Goal: Check status: Check status

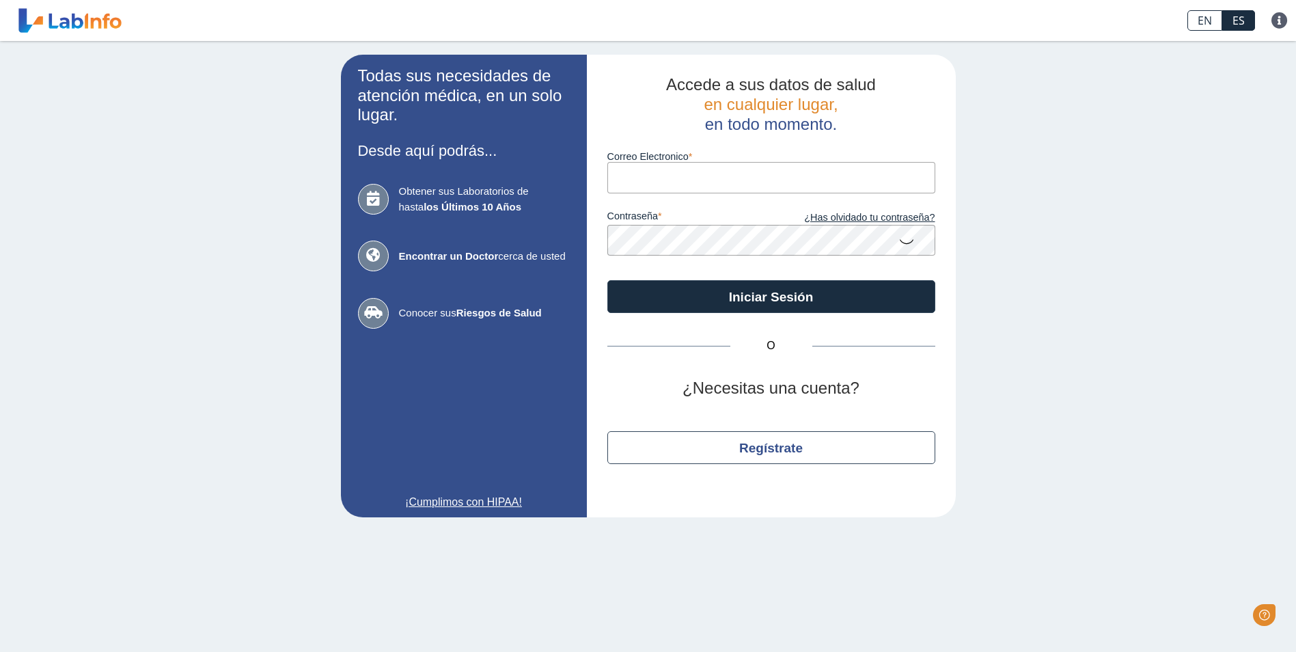
click at [723, 162] on label "Correo Electronico" at bounding box center [771, 156] width 328 height 11
click at [723, 162] on input "Correo Electronico" at bounding box center [771, 177] width 328 height 31
click at [723, 184] on input "Correo Electronico" at bounding box center [771, 177] width 328 height 31
click at [667, 173] on input "Correo Electronico" at bounding box center [771, 177] width 328 height 31
type input "[EMAIL_ADDRESS][DOMAIN_NAME]"
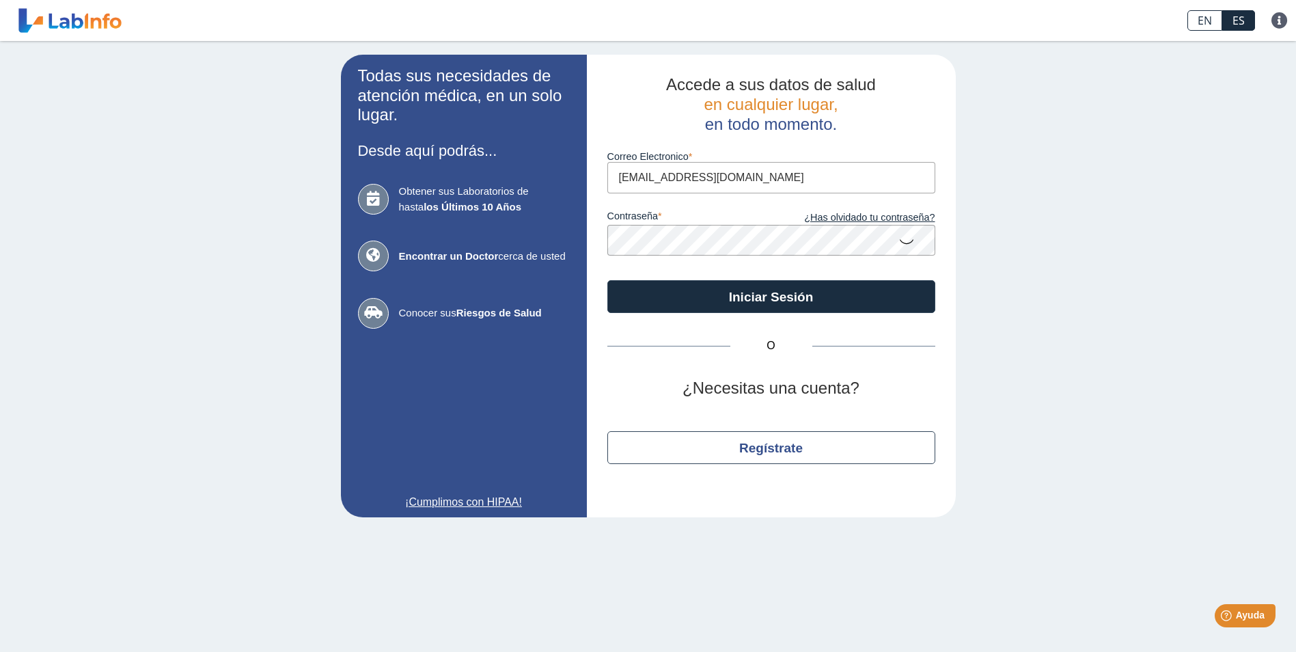
click at [607, 280] on button "Iniciar Sesión" at bounding box center [771, 296] width 328 height 33
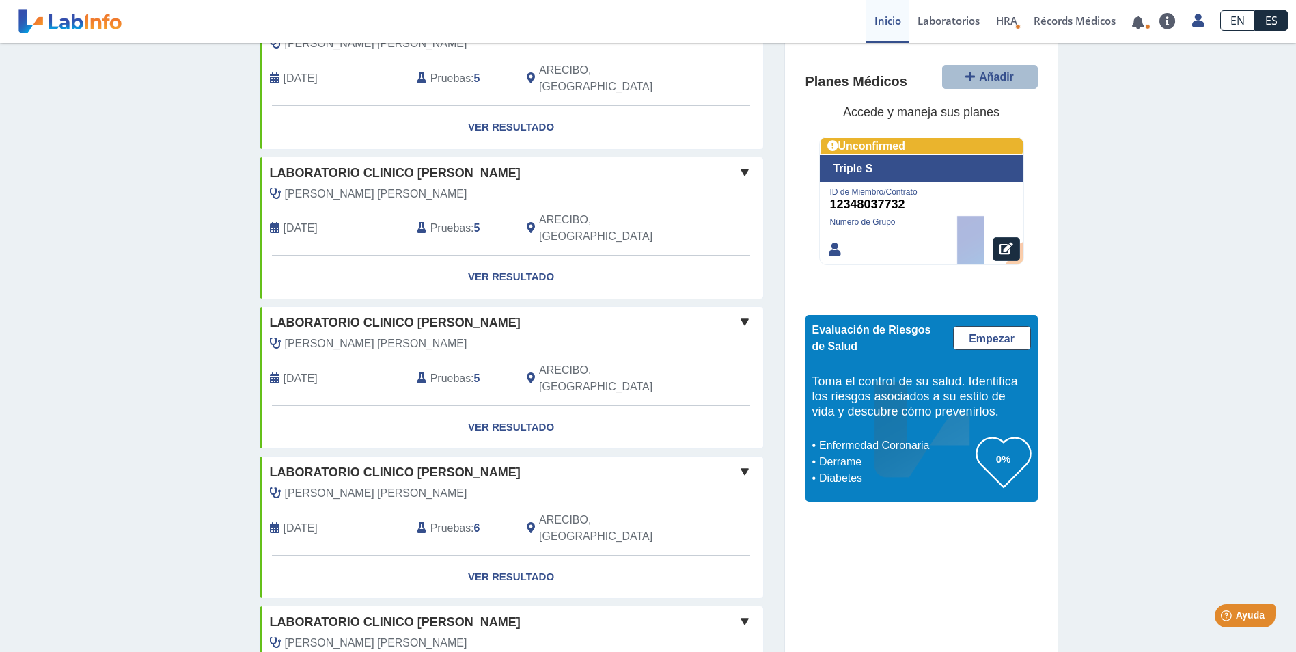
scroll to position [1042, 0]
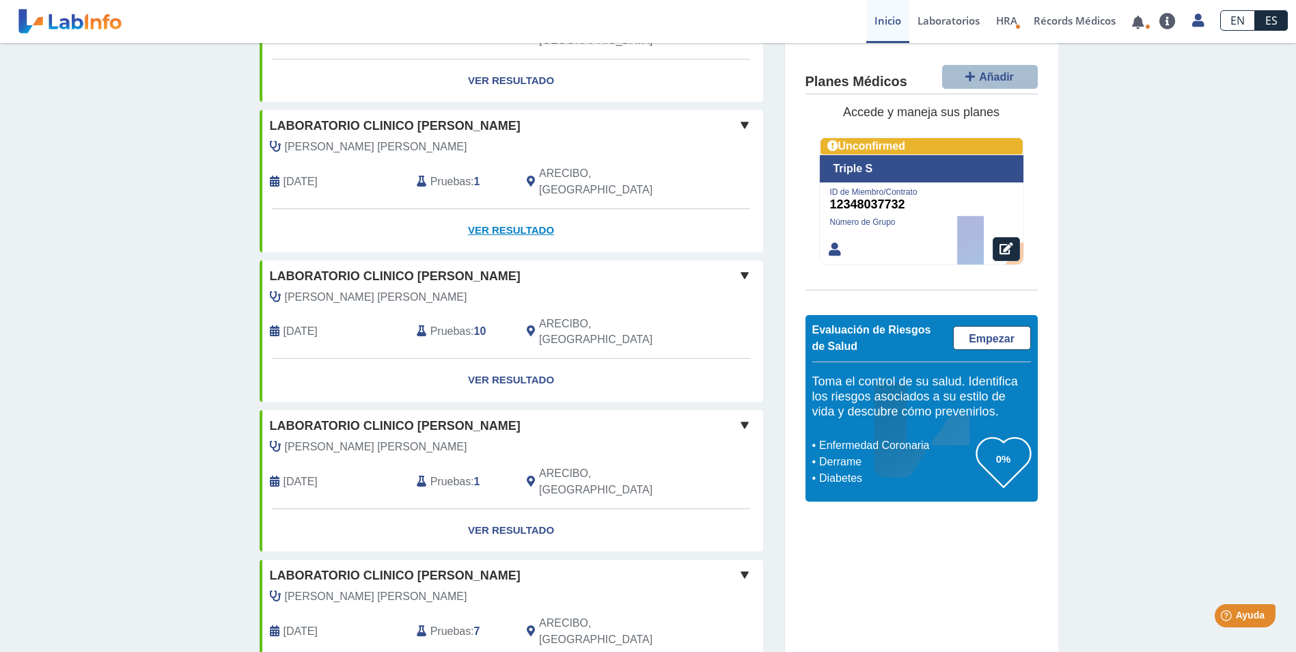
scroll to position [1657, 0]
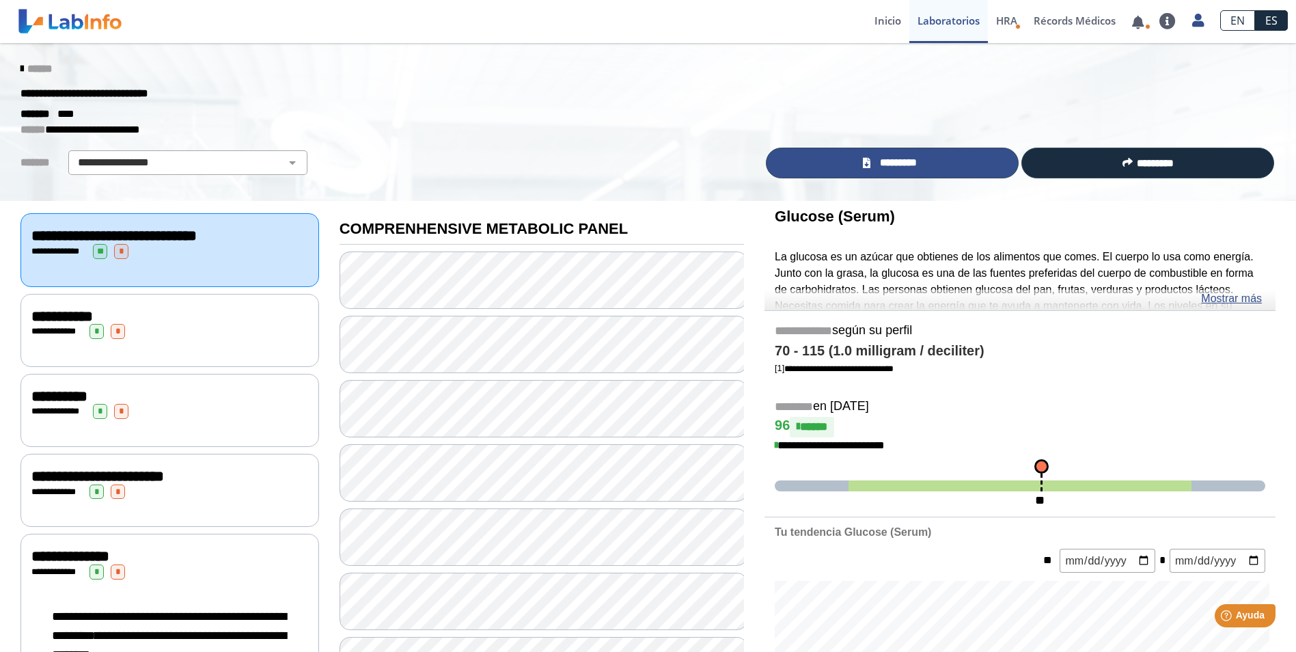
click at [891, 153] on link "*********" at bounding box center [892, 163] width 253 height 31
